Goal: Transaction & Acquisition: Book appointment/travel/reservation

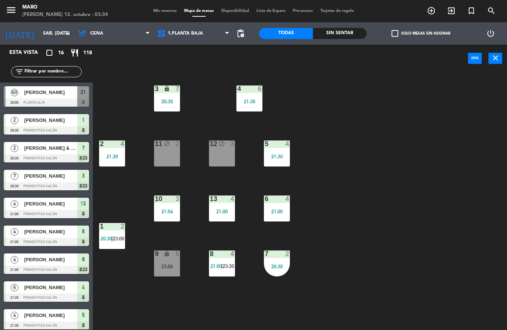
click at [69, 33] on icon "arrow_drop_down" at bounding box center [67, 33] width 9 height 9
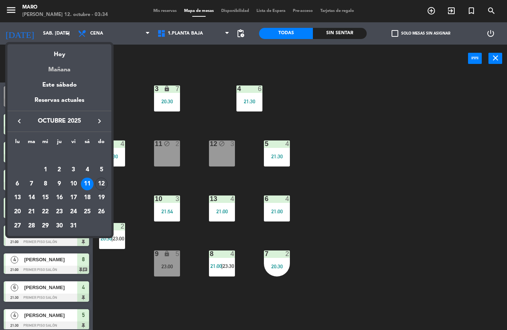
click at [63, 70] on div "Mañana" at bounding box center [59, 66] width 104 height 15
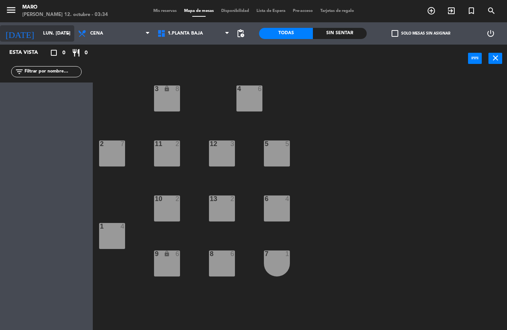
click at [58, 33] on input "lun. [DATE]" at bounding box center [70, 33] width 63 height 13
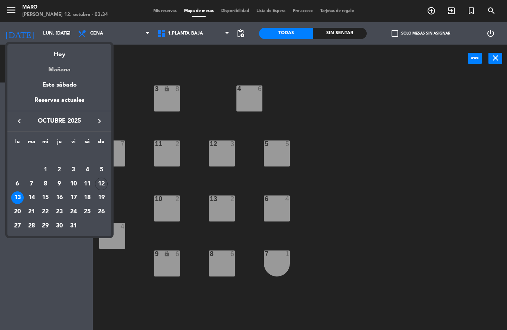
click at [66, 71] on div "Mañana" at bounding box center [59, 66] width 104 height 15
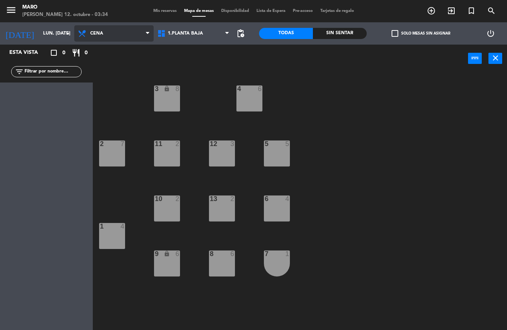
click at [113, 32] on span "Cena" at bounding box center [113, 33] width 79 height 16
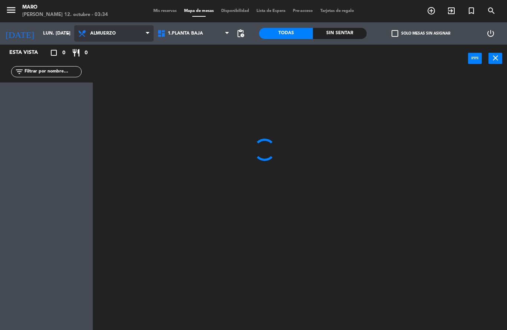
click at [115, 54] on ng-component "menu [PERSON_NAME] 12. octubre - 03:34 Mis reservas Mapa de mesas Disponibilida…" at bounding box center [253, 165] width 507 height 330
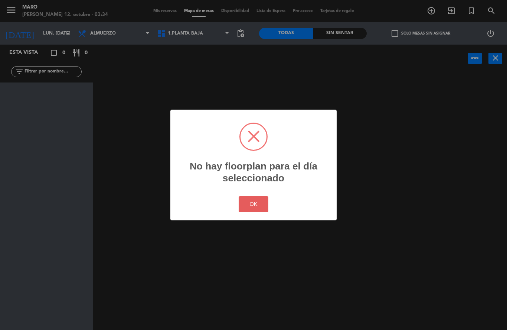
click at [246, 206] on button "OK" at bounding box center [254, 204] width 30 height 16
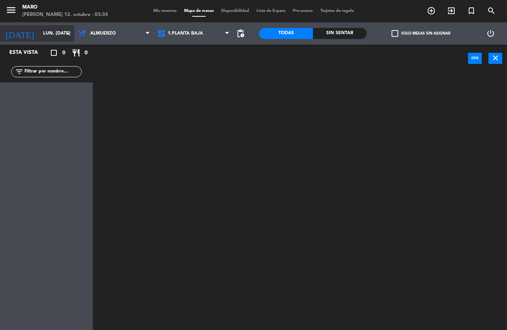
click at [62, 31] on input "lun. [DATE]" at bounding box center [70, 33] width 63 height 13
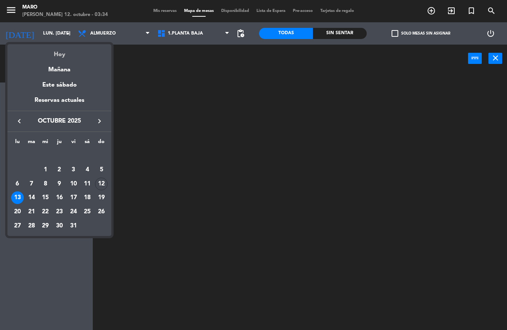
click at [60, 57] on div "Hoy" at bounding box center [59, 51] width 104 height 15
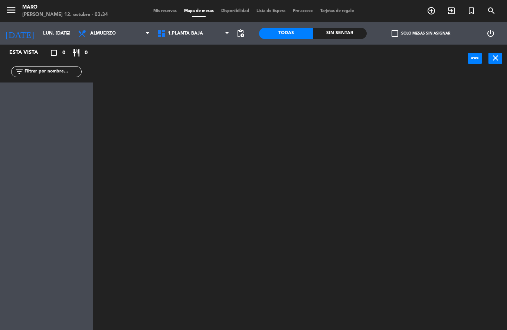
type input "dom. [DATE]"
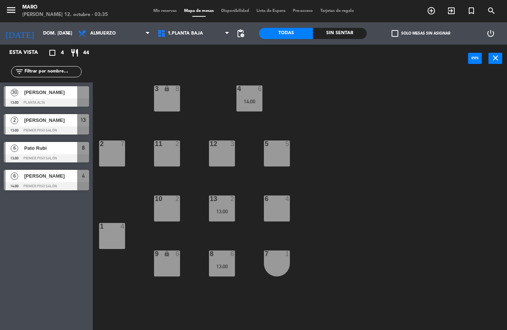
click at [432, 11] on icon "add_circle_outline" at bounding box center [431, 10] width 9 height 9
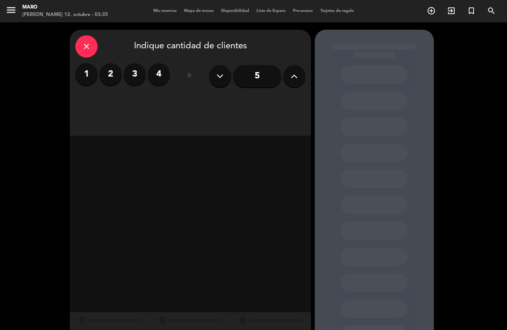
click at [271, 79] on input "5" at bounding box center [257, 76] width 48 height 22
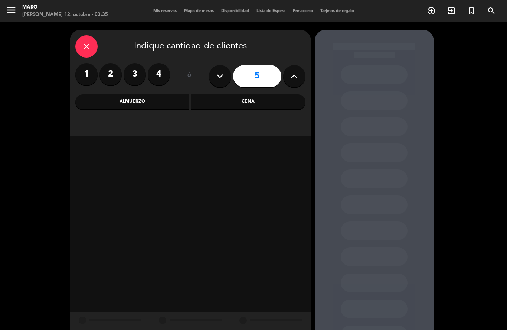
click at [153, 103] on div "Almuerzo" at bounding box center [132, 101] width 114 height 15
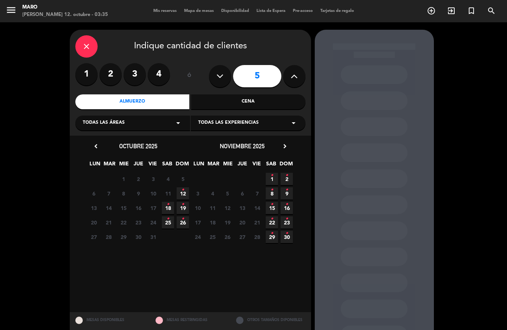
click at [184, 194] on span "12 •" at bounding box center [183, 193] width 12 height 12
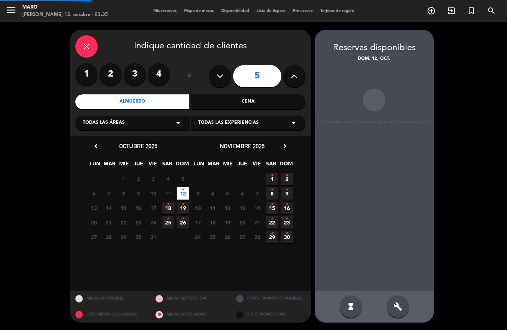
scroll to position [30, 0]
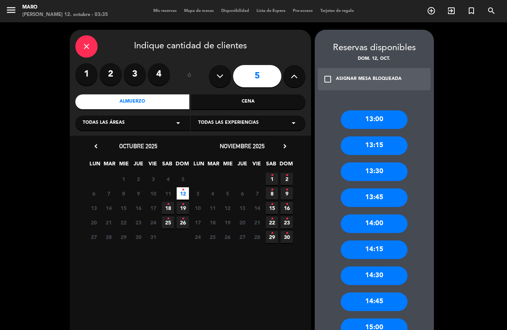
click at [373, 162] on div "13:30" at bounding box center [374, 171] width 67 height 19
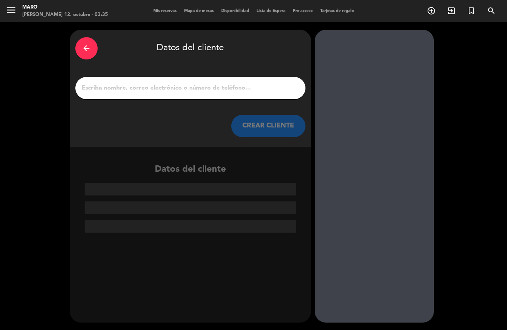
click at [233, 83] on input "1" at bounding box center [190, 88] width 219 height 10
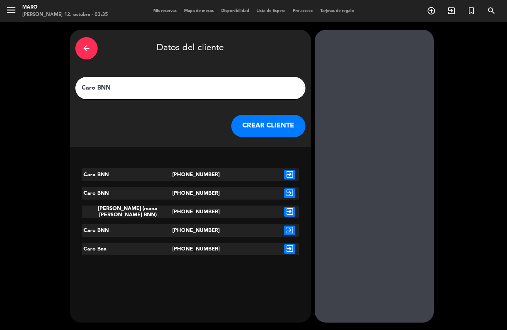
type input "Caro BNN"
click at [292, 170] on icon "exit_to_app" at bounding box center [289, 175] width 11 height 10
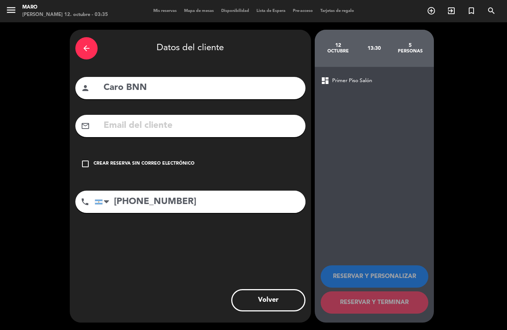
click at [86, 159] on icon "check_box_outline_blank" at bounding box center [85, 163] width 9 height 9
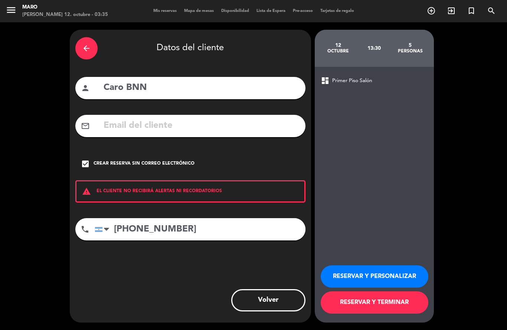
click at [383, 280] on button "RESERVAR Y PERSONALIZAR" at bounding box center [375, 276] width 108 height 22
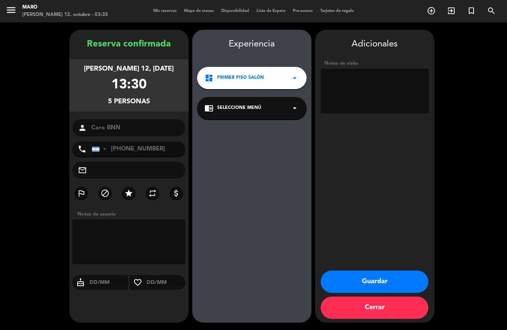
click at [384, 310] on button "Cerrar" at bounding box center [375, 307] width 108 height 22
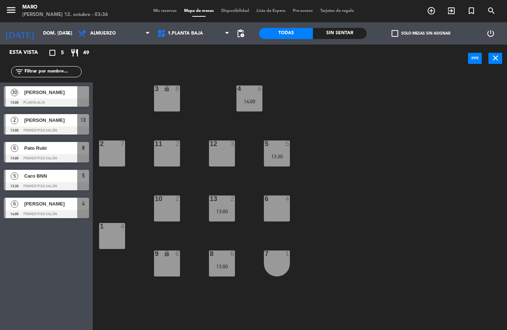
click at [432, 10] on icon "add_circle_outline" at bounding box center [431, 10] width 9 height 9
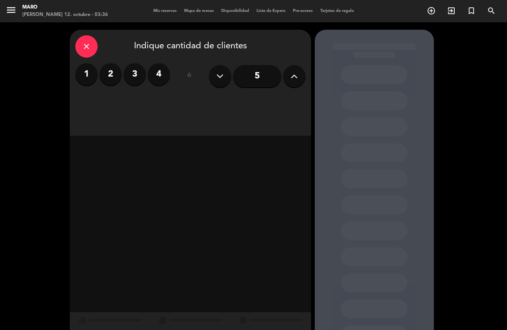
click at [112, 63] on label "2" at bounding box center [110, 74] width 22 height 22
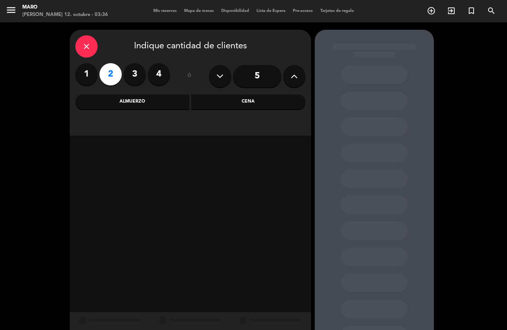
click at [142, 94] on div "Almuerzo" at bounding box center [132, 101] width 114 height 15
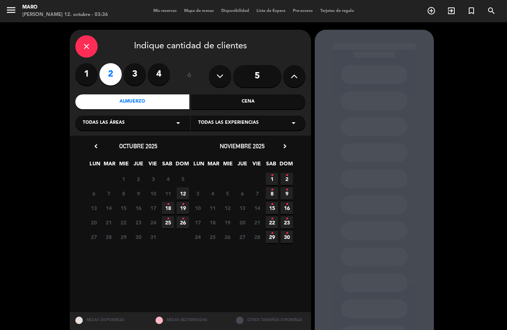
click at [183, 187] on span "12" at bounding box center [183, 193] width 12 height 12
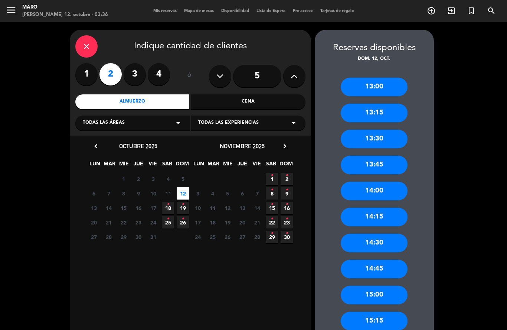
click at [370, 130] on div "13:30" at bounding box center [374, 139] width 67 height 19
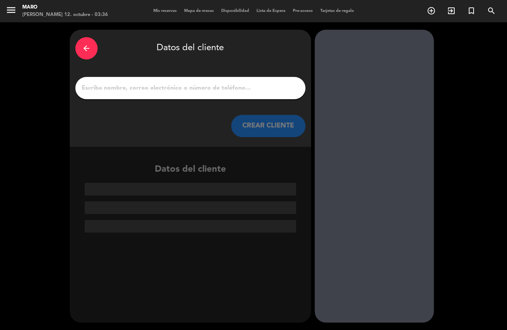
click at [222, 83] on input "1" at bounding box center [190, 88] width 219 height 10
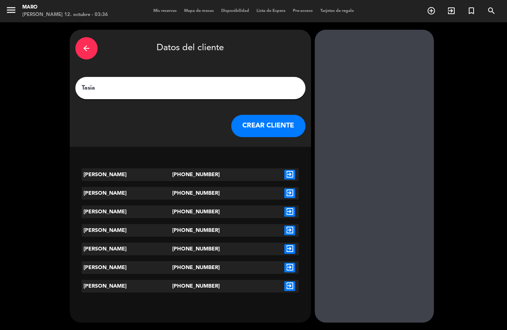
type input "Tasia"
click at [293, 170] on icon "exit_to_app" at bounding box center [289, 175] width 11 height 10
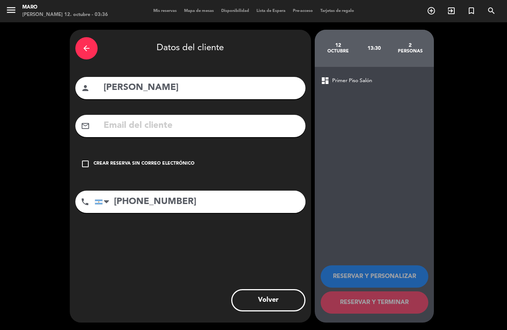
click at [86, 159] on icon "check_box_outline_blank" at bounding box center [85, 163] width 9 height 9
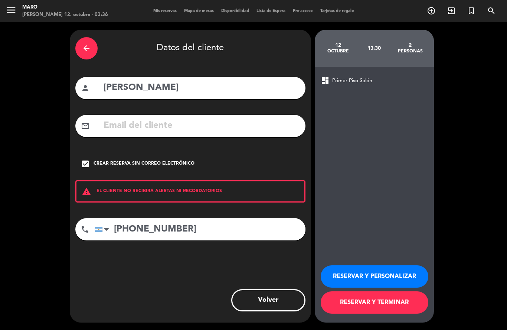
click at [378, 306] on button "RESERVAR Y TERMINAR" at bounding box center [375, 302] width 108 height 22
